Goal: Task Accomplishment & Management: Use online tool/utility

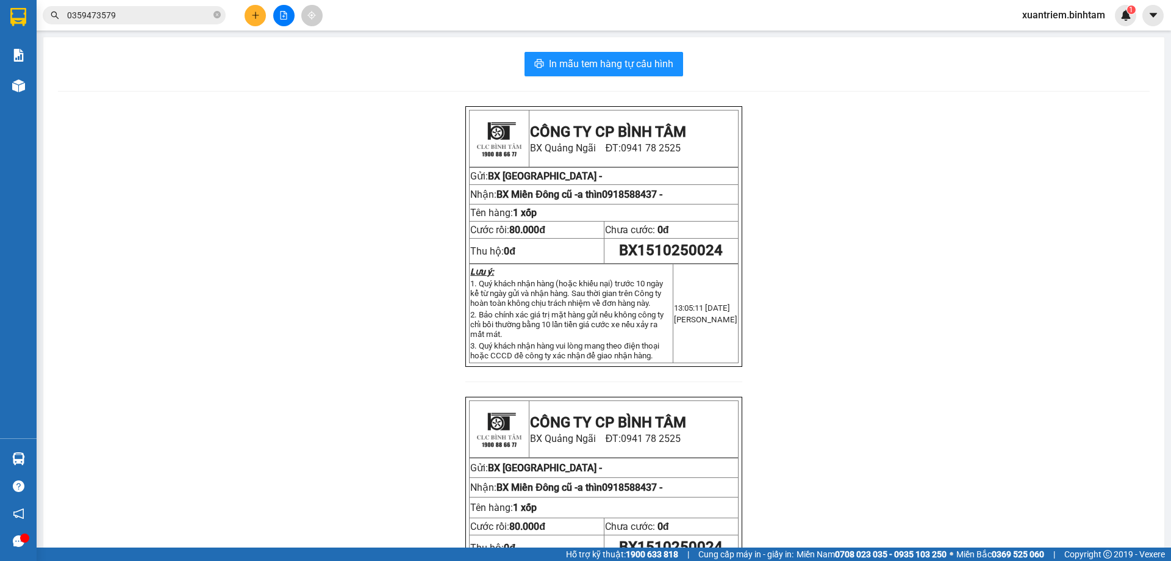
click at [32, 81] on div "Kho hàng mới" at bounding box center [18, 85] width 37 height 31
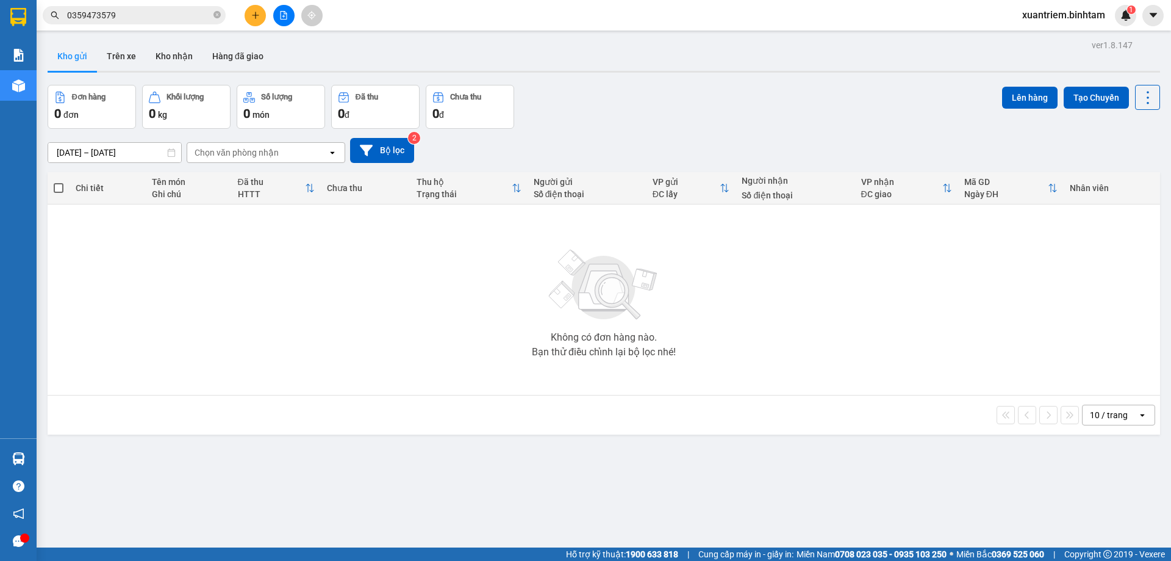
click at [285, 20] on button at bounding box center [283, 15] width 21 height 21
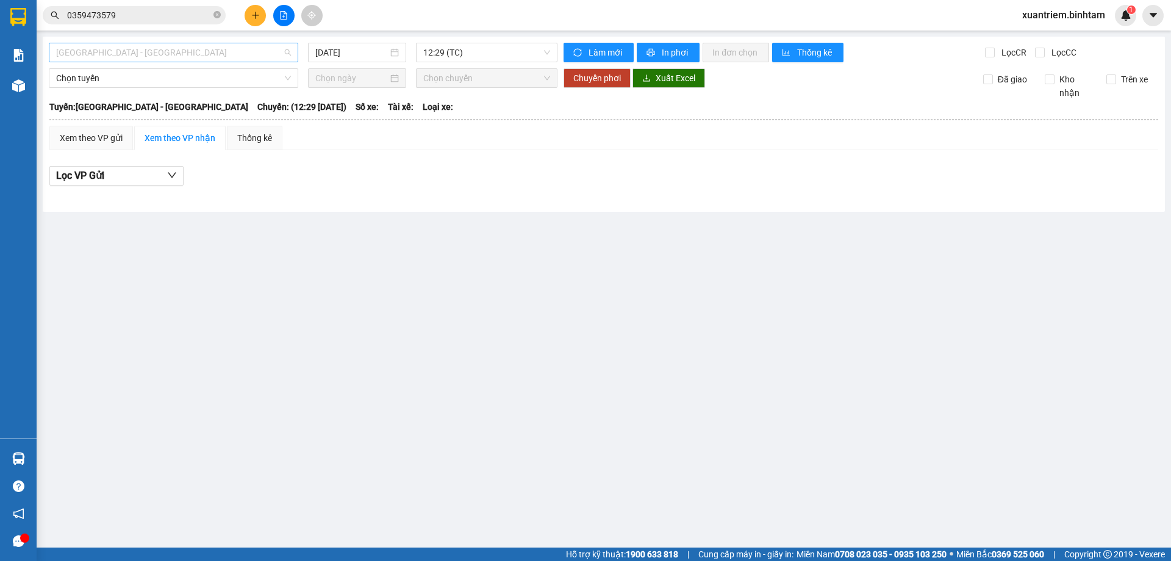
click at [215, 59] on span "[GEOGRAPHIC_DATA] - [GEOGRAPHIC_DATA]" at bounding box center [173, 52] width 235 height 18
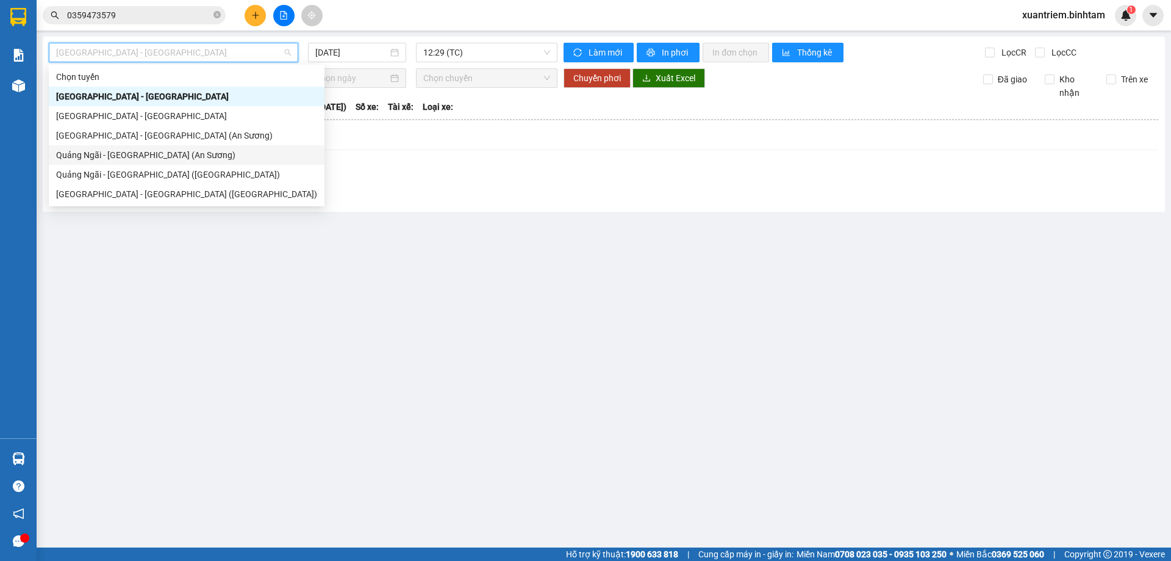
click at [181, 149] on div "Quảng Ngãi - [GEOGRAPHIC_DATA] (An Sương)" at bounding box center [186, 154] width 261 height 13
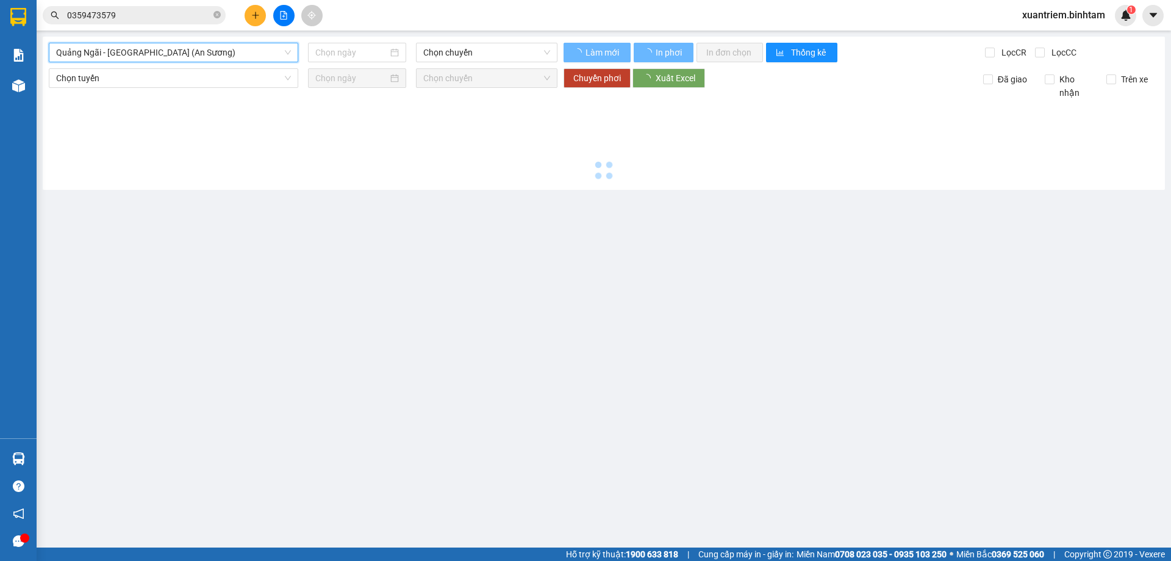
type input "[DATE]"
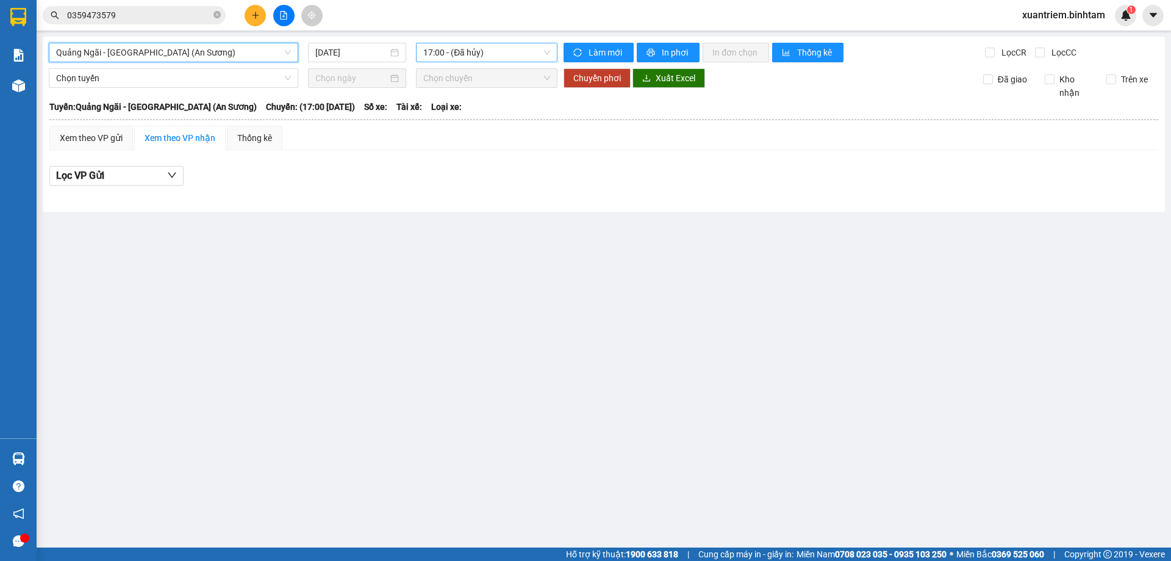
click at [495, 61] on span "17:00 - (Đã hủy)" at bounding box center [486, 52] width 127 height 18
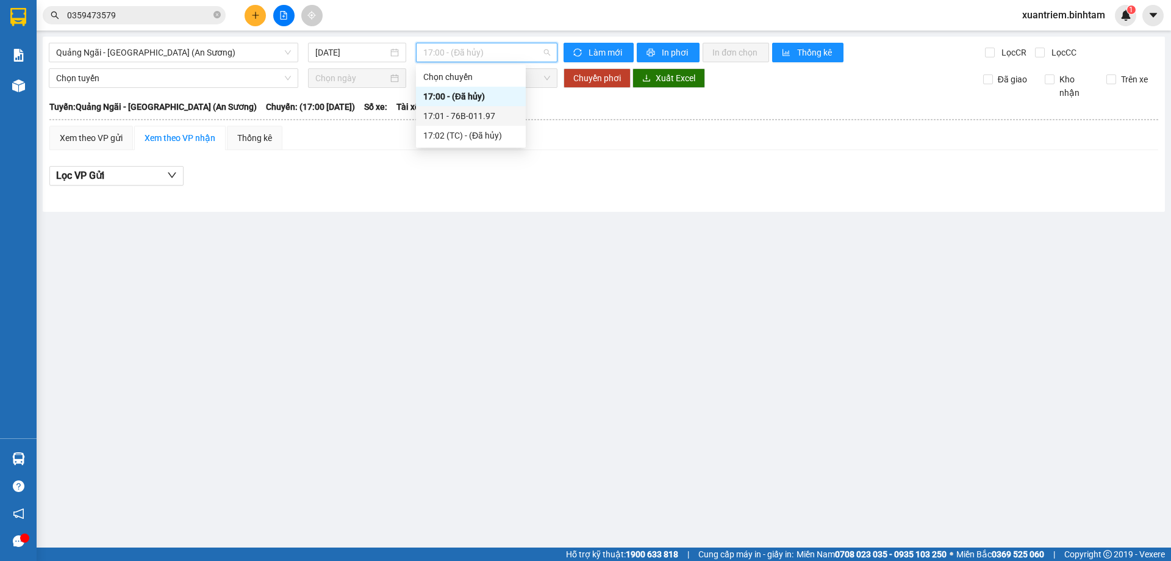
click at [491, 111] on div "17:01 - 76B-011.97" at bounding box center [470, 115] width 95 height 13
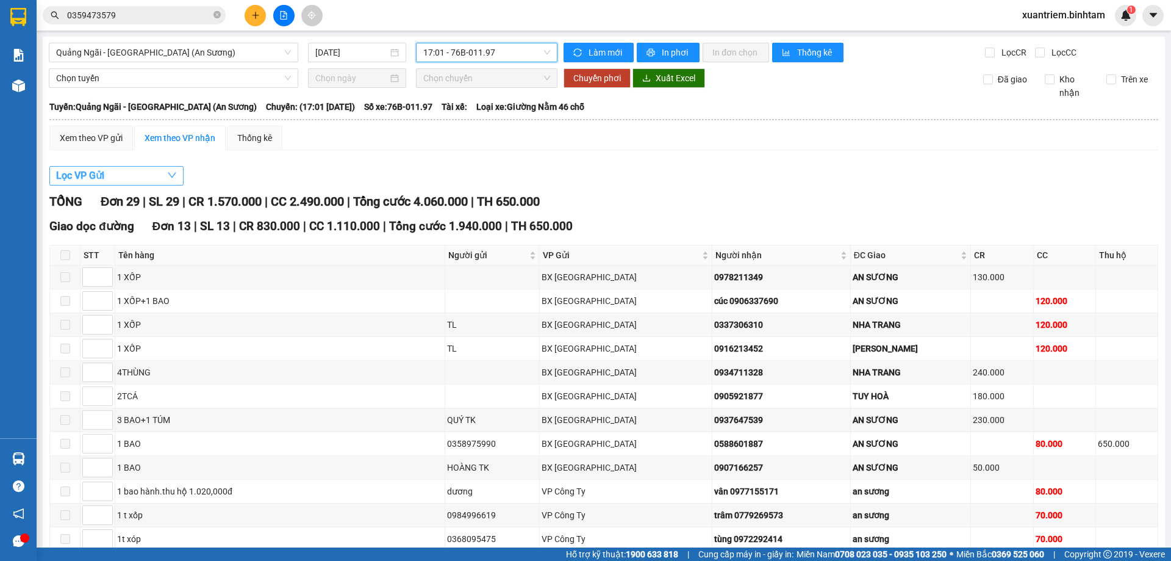
click at [136, 179] on button "Lọc VP Gửi" at bounding box center [116, 176] width 134 height 20
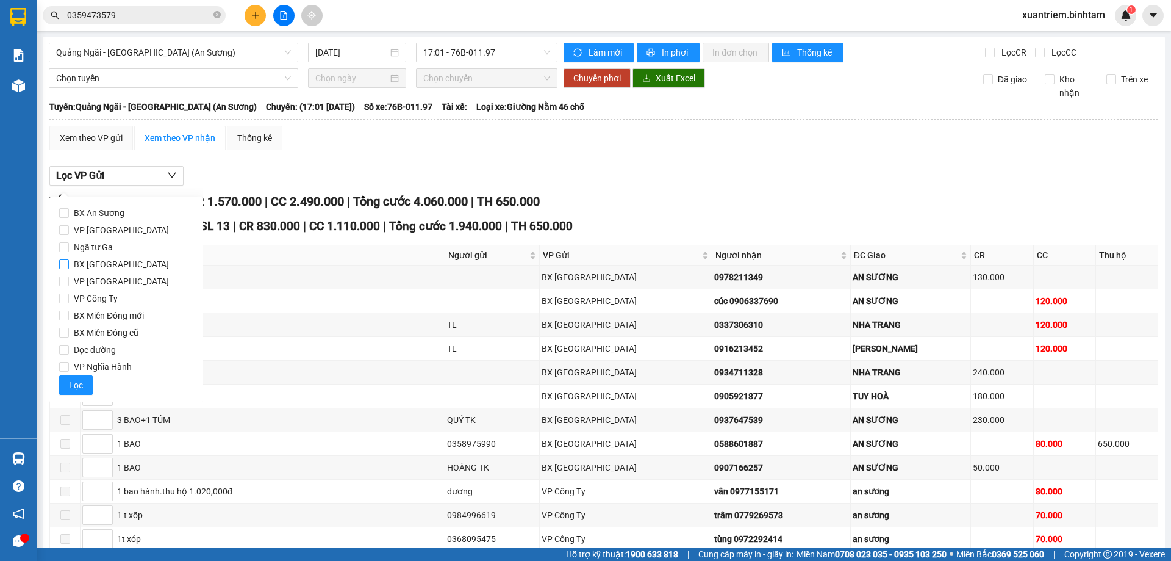
click at [108, 267] on span "BX [GEOGRAPHIC_DATA]" at bounding box center [121, 264] width 105 height 17
click at [69, 267] on input "BX [GEOGRAPHIC_DATA]" at bounding box center [64, 264] width 10 height 10
checkbox input "true"
click at [96, 364] on span "VP Nghĩa Hành" at bounding box center [103, 366] width 68 height 17
click at [69, 364] on input "VP Nghĩa Hành" at bounding box center [64, 367] width 10 height 10
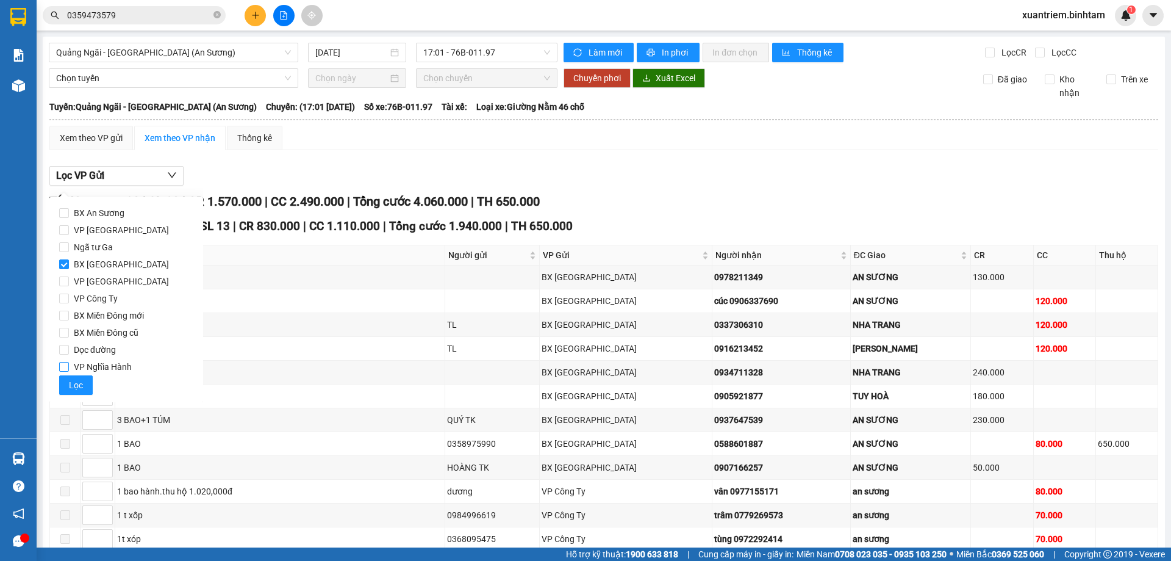
checkbox input "true"
click at [77, 387] on span "Lọc" at bounding box center [76, 384] width 14 height 13
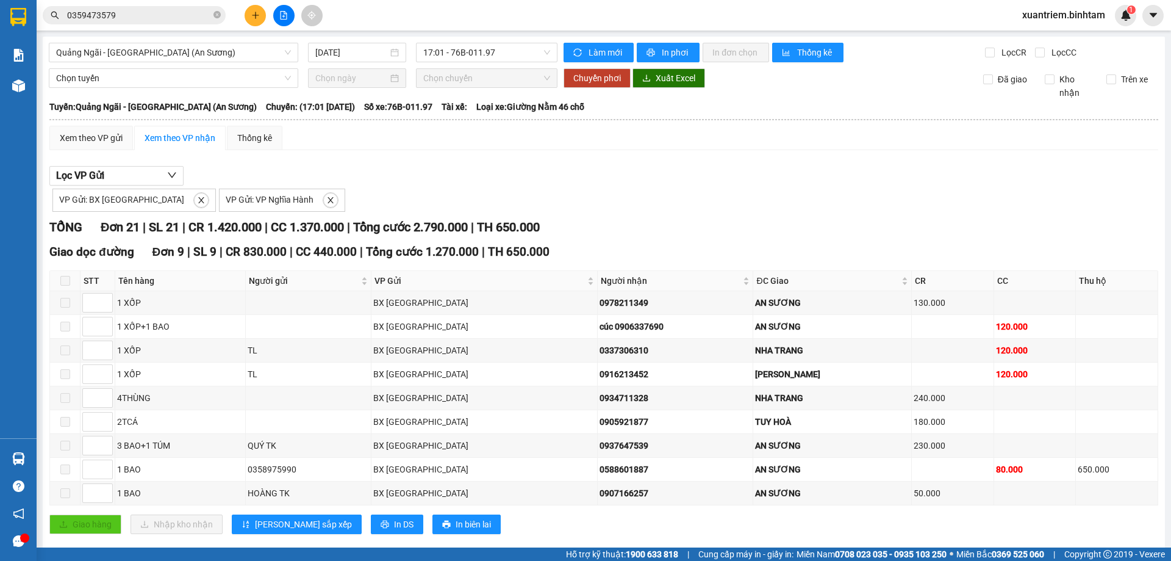
scroll to position [244, 0]
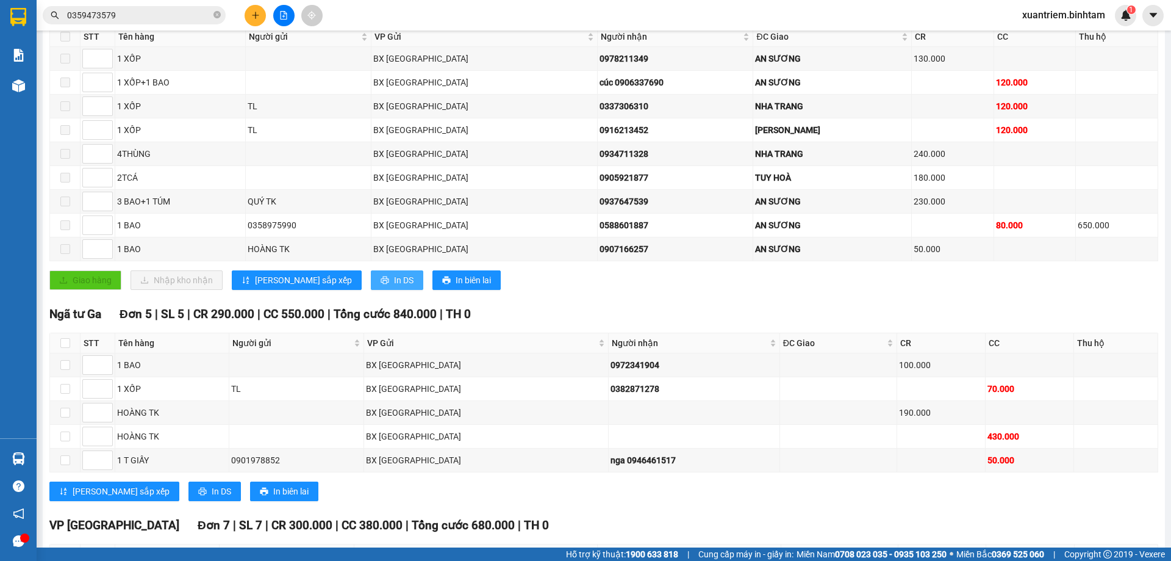
click at [394, 281] on span "In DS" at bounding box center [404, 279] width 20 height 13
click at [212, 492] on span "In DS" at bounding box center [222, 490] width 20 height 13
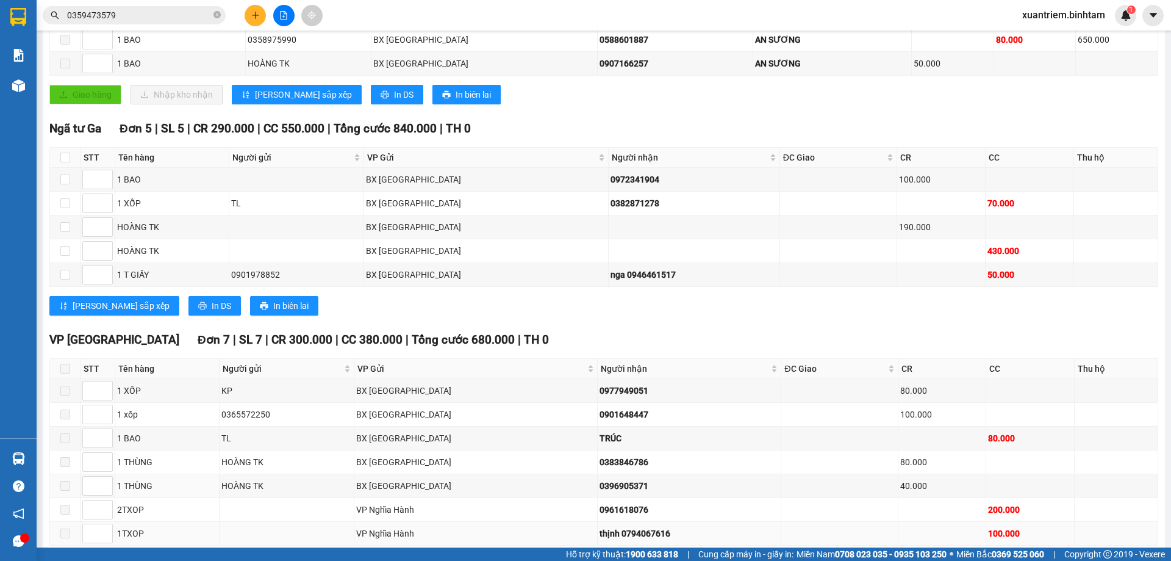
scroll to position [491, 0]
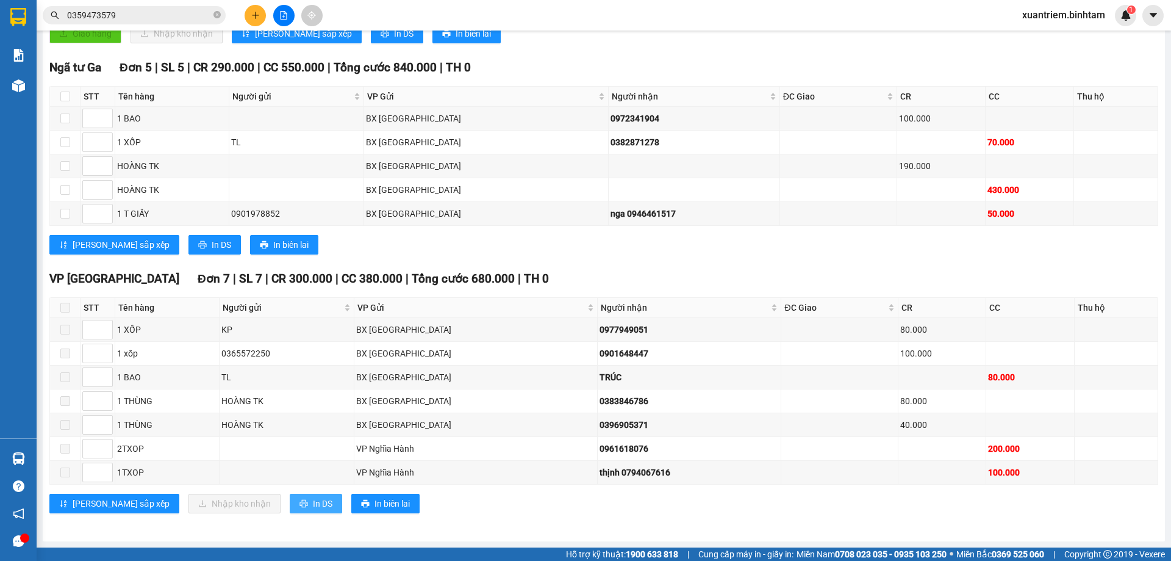
click at [290, 500] on button "In DS" at bounding box center [316, 504] width 52 height 20
click at [313, 497] on span "In DS" at bounding box center [323, 503] width 20 height 13
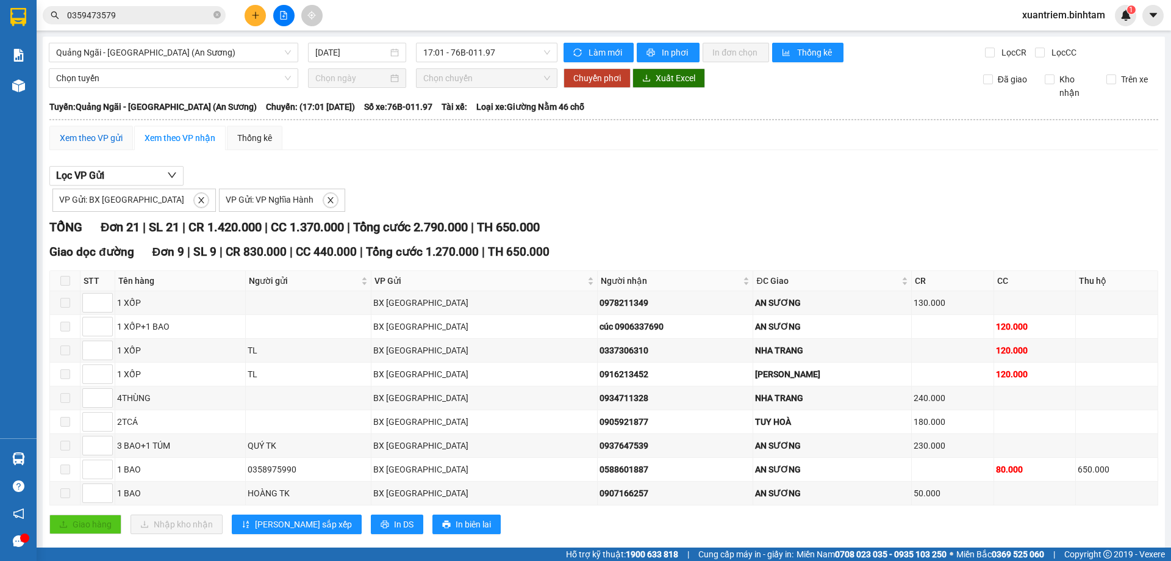
click at [118, 136] on div "Xem theo VP gửi" at bounding box center [91, 137] width 63 height 13
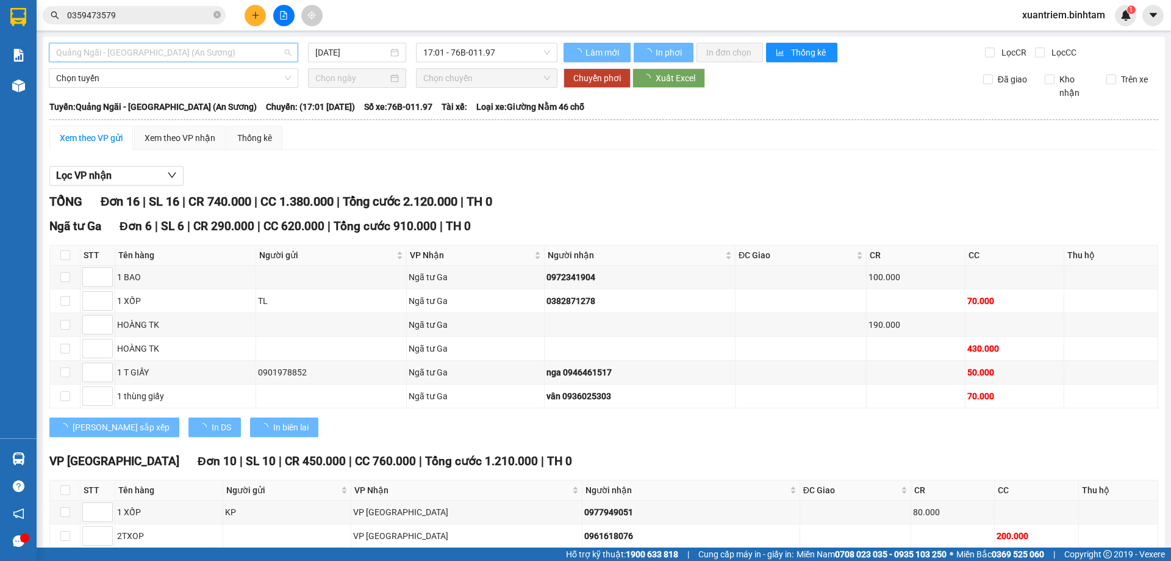
click at [191, 54] on span "Quảng Ngãi - [GEOGRAPHIC_DATA] (An Sương)" at bounding box center [173, 52] width 235 height 18
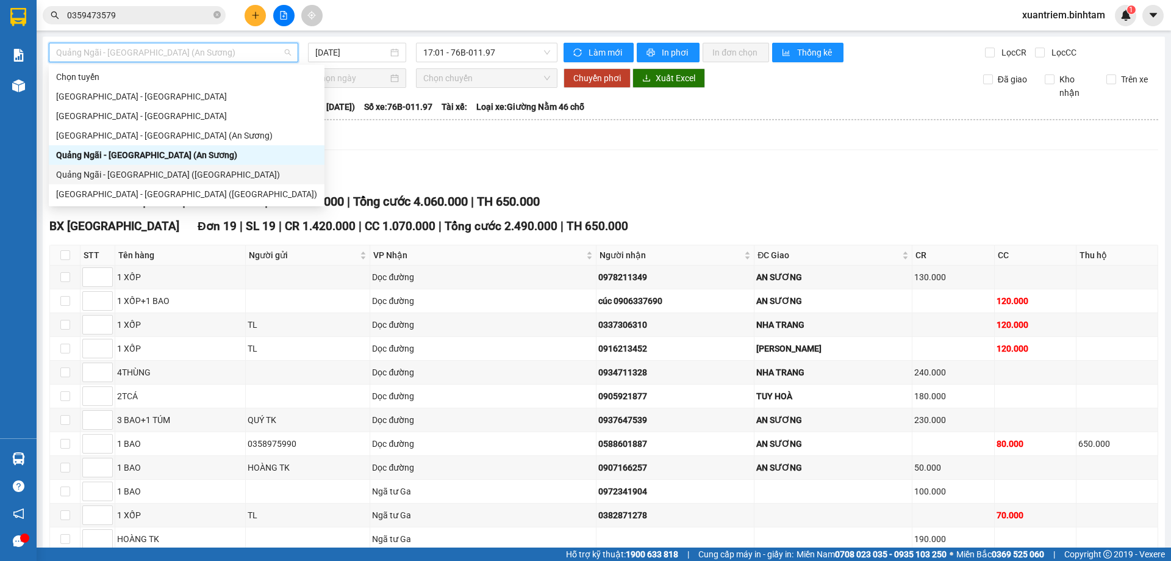
click at [156, 172] on div "Quảng Ngãi - [GEOGRAPHIC_DATA] ([GEOGRAPHIC_DATA])" at bounding box center [186, 174] width 261 height 13
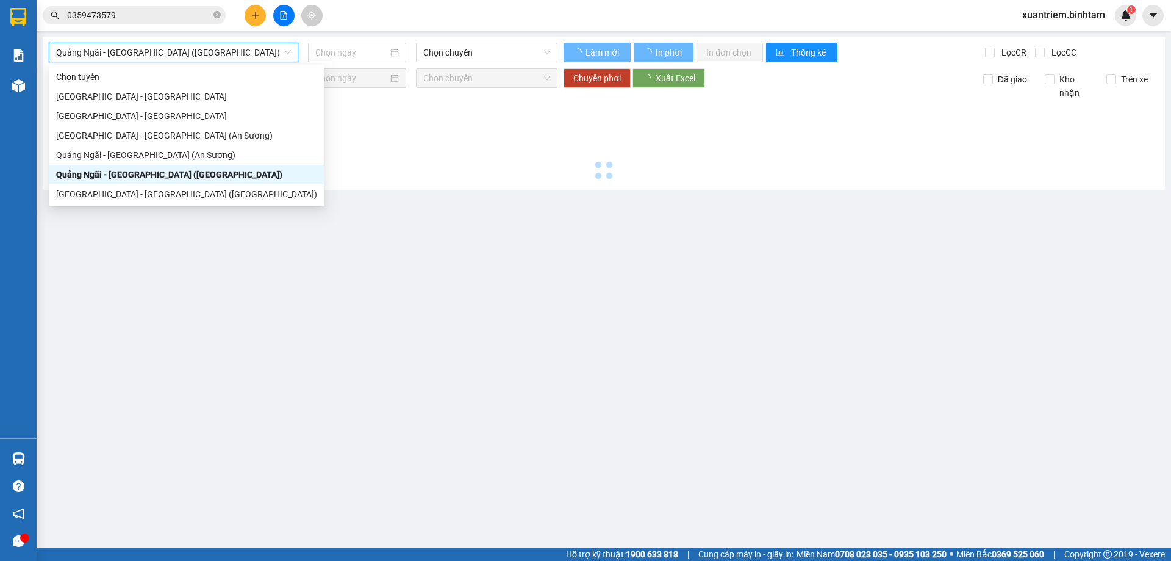
type input "[DATE]"
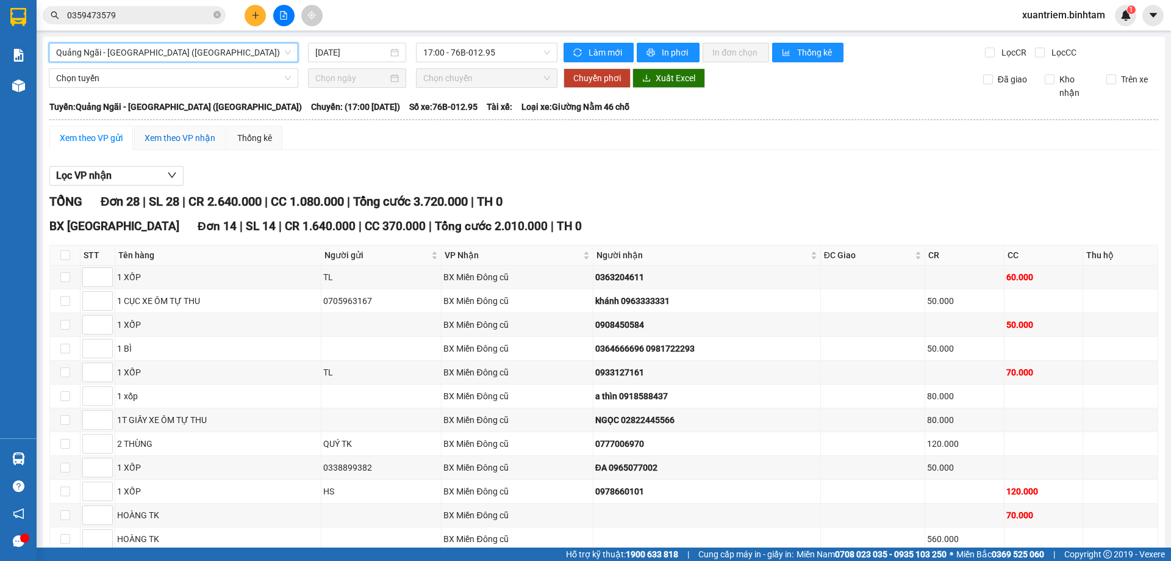
click at [178, 142] on div "Xem theo VP nhận" at bounding box center [180, 137] width 71 height 13
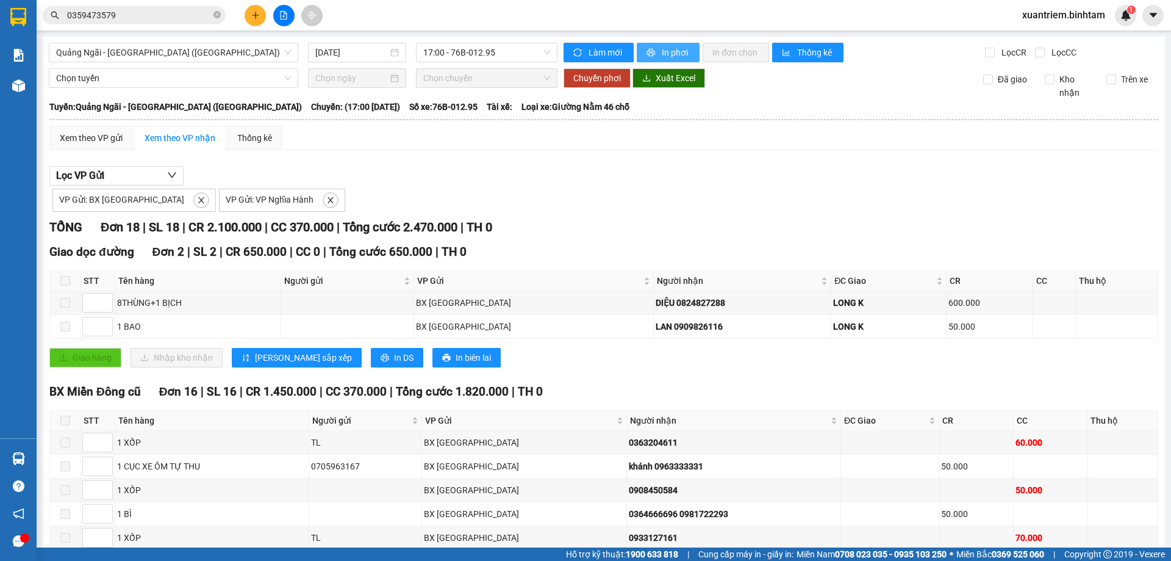
click at [662, 56] on span "In phơi" at bounding box center [676, 52] width 28 height 13
